Goal: Information Seeking & Learning: Check status

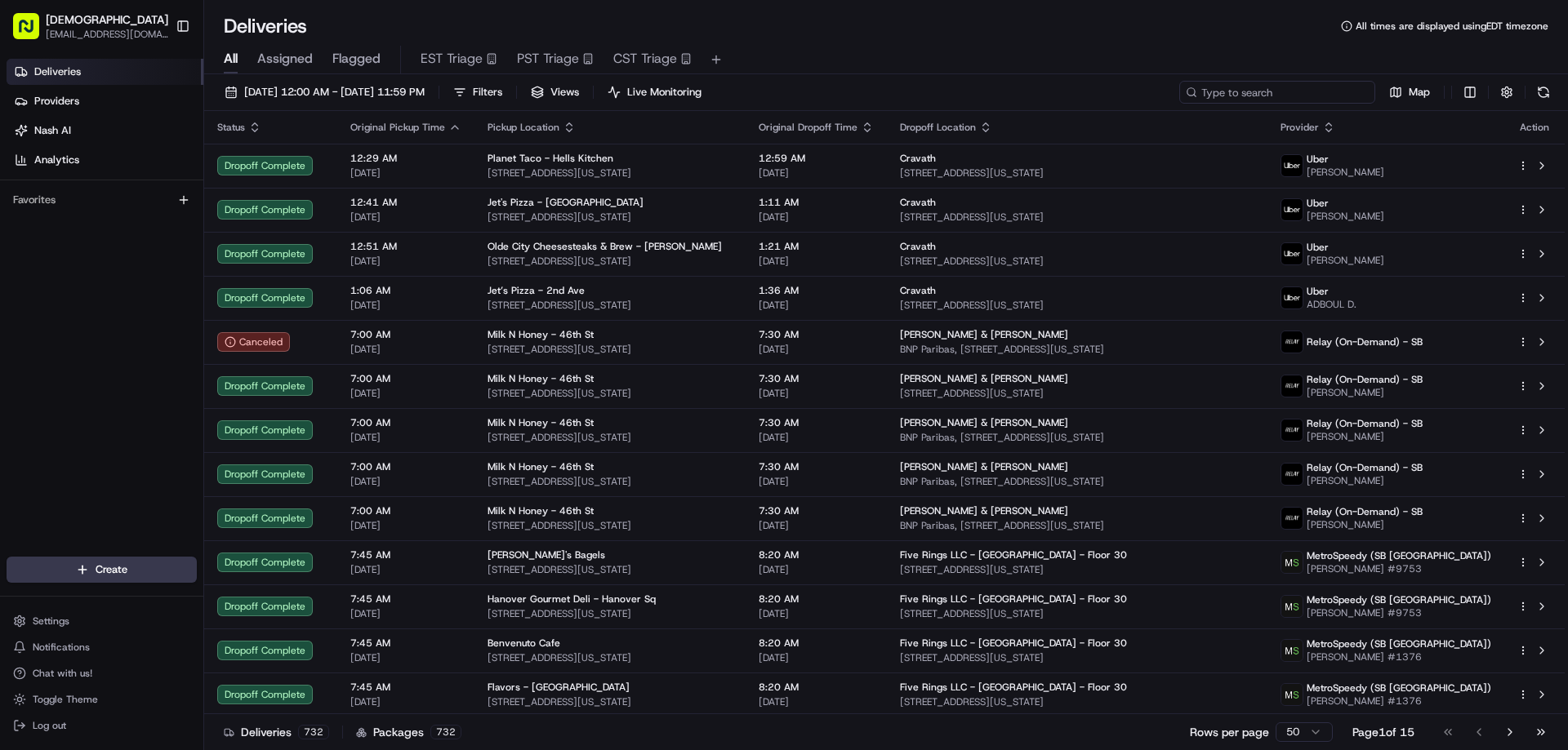
click at [1285, 97] on input at bounding box center [1277, 92] width 196 height 23
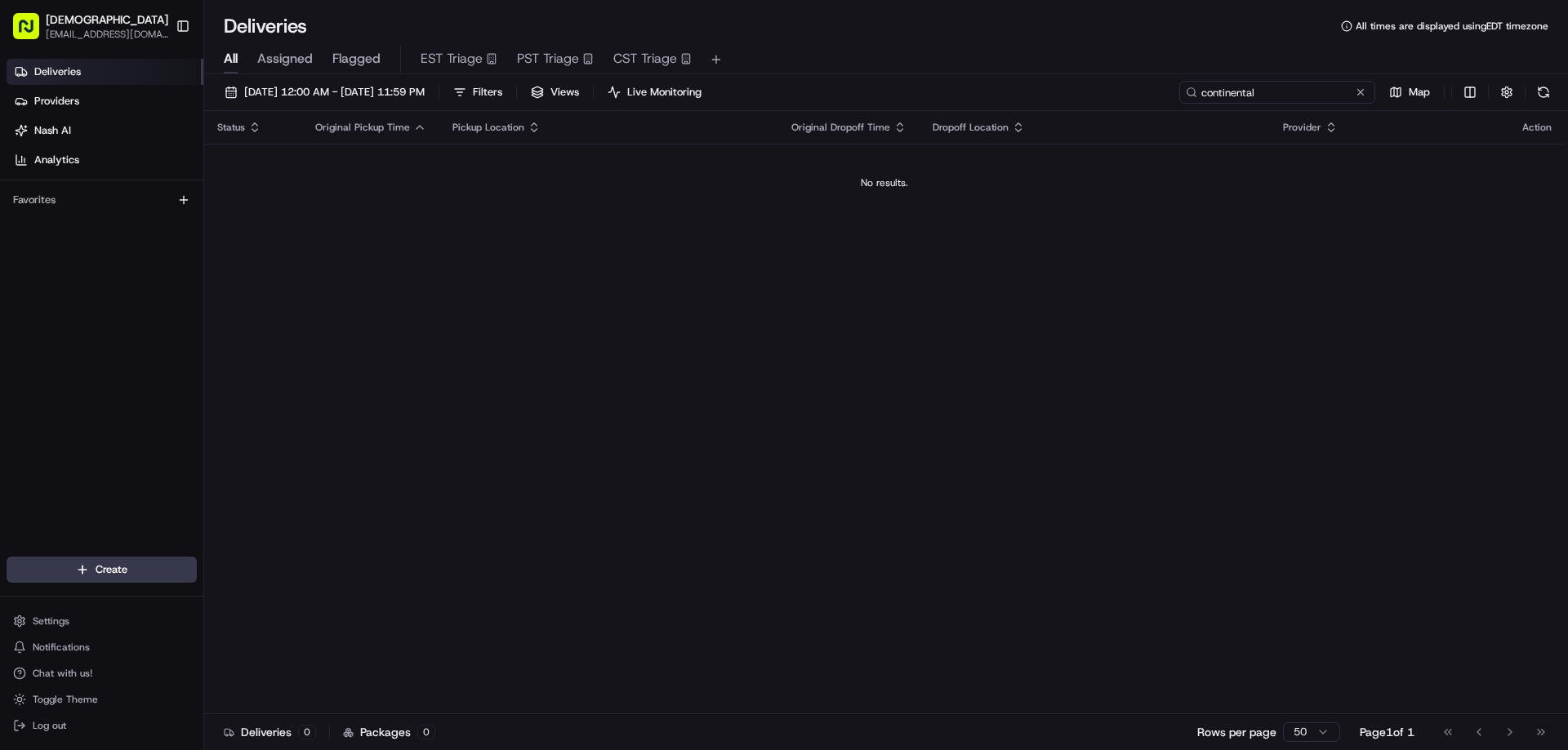
type input "continental"
click at [573, 232] on div "Status Original Pickup Time Pickup Location Original Dropoff Time Dropoff Locat…" at bounding box center [884, 412] width 1360 height 603
